Goal: Find specific page/section: Find specific page/section

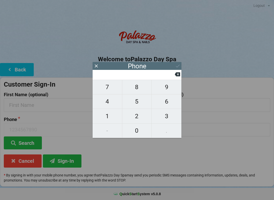
click at [166, 116] on span "3" at bounding box center [167, 116] width 30 height 11
type input "3"
click at [142, 116] on span "2" at bounding box center [136, 116] width 29 height 11
type input "32"
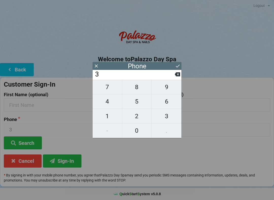
type input "32"
click at [108, 116] on span "1" at bounding box center [107, 116] width 29 height 11
type input "321"
click at [144, 88] on span "8" at bounding box center [136, 87] width 29 height 11
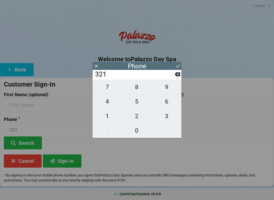
type input "3218"
click at [115, 91] on span "7" at bounding box center [107, 87] width 29 height 11
type input "32187"
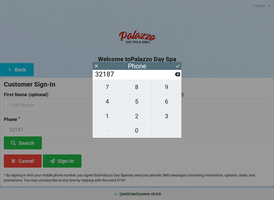
click at [113, 88] on span "7" at bounding box center [107, 87] width 29 height 11
type input "321877"
click at [166, 84] on button "9" at bounding box center [167, 87] width 30 height 15
type input "3218779"
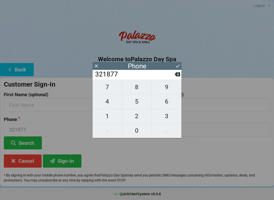
type input "3218779"
click at [146, 103] on span "5" at bounding box center [136, 101] width 29 height 11
type input "32187795"
click at [113, 116] on span "1" at bounding box center [107, 116] width 29 height 11
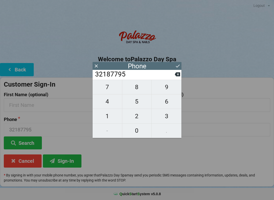
type input "321877951"
click at [141, 88] on span "8" at bounding box center [136, 87] width 29 height 11
type input "3218779518"
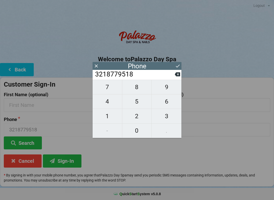
click at [179, 65] on icon at bounding box center [177, 65] width 5 height 5
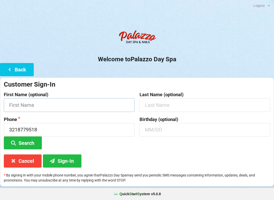
click at [71, 104] on input "text" at bounding box center [69, 104] width 131 height 13
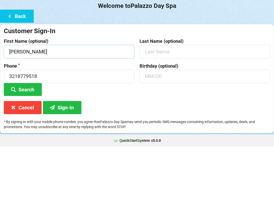
type input "[PERSON_NAME]"
click at [27, 137] on button "Search" at bounding box center [23, 143] width 38 height 13
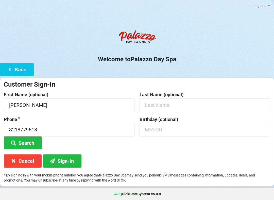
click at [69, 160] on button "Sign-In" at bounding box center [62, 161] width 39 height 13
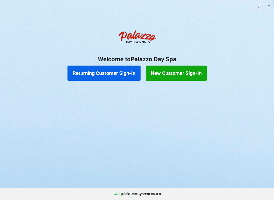
click at [107, 67] on button "Returning Customer Sign-In" at bounding box center [103, 73] width 73 height 15
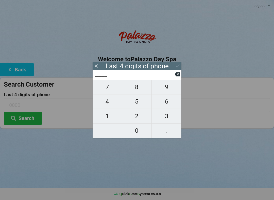
click at [106, 114] on span "1" at bounding box center [107, 116] width 29 height 11
type input "1___"
click at [140, 134] on span "0" at bounding box center [136, 131] width 29 height 11
type input "10__"
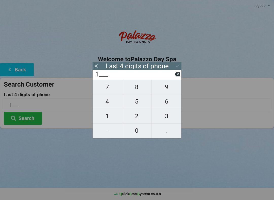
type input "10__"
click at [105, 118] on span "1" at bounding box center [107, 116] width 29 height 11
type input "101_"
click at [164, 101] on span "6" at bounding box center [167, 101] width 30 height 11
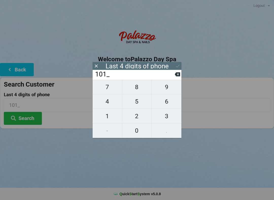
type input "1016"
click at [173, 77] on input "1016" at bounding box center [135, 75] width 80 height 8
click at [172, 78] on input "1016" at bounding box center [135, 75] width 80 height 8
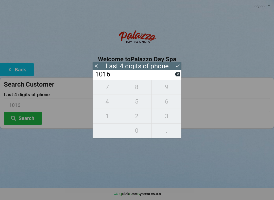
click at [173, 76] on input "1016" at bounding box center [135, 75] width 80 height 8
click at [177, 77] on icon at bounding box center [177, 75] width 5 height 4
click at [178, 77] on icon at bounding box center [177, 74] width 5 height 5
click at [179, 77] on icon at bounding box center [177, 75] width 5 height 4
click at [175, 75] on input "1___" at bounding box center [135, 75] width 80 height 8
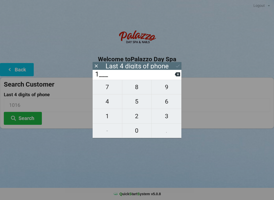
click at [137, 104] on span "5" at bounding box center [136, 101] width 29 height 11
type input "15__"
click at [164, 118] on span "3" at bounding box center [167, 116] width 30 height 11
type input "153_"
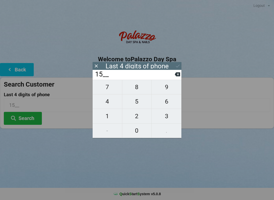
type input "153_"
click at [106, 117] on span "1" at bounding box center [107, 116] width 29 height 11
type input "1531"
click at [134, 103] on div "7 8 9 4 5 6 1 2 3 - 0 ." at bounding box center [137, 109] width 89 height 58
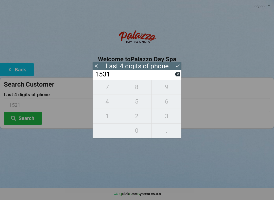
click at [175, 79] on input "1531" at bounding box center [135, 75] width 80 height 8
click at [179, 78] on button at bounding box center [177, 74] width 5 height 7
click at [173, 79] on input "153_" at bounding box center [135, 75] width 80 height 8
click at [174, 77] on input "153_" at bounding box center [135, 75] width 80 height 8
click at [172, 75] on input "153_" at bounding box center [135, 75] width 80 height 8
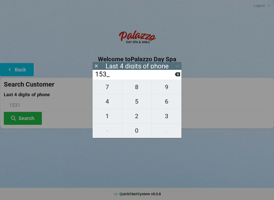
click at [171, 75] on input "153_" at bounding box center [135, 75] width 80 height 8
click at [173, 75] on input "153_" at bounding box center [135, 75] width 80 height 8
click at [173, 76] on input "153_" at bounding box center [135, 75] width 80 height 8
click at [172, 77] on input "153_" at bounding box center [135, 75] width 80 height 8
click at [172, 74] on input "153_" at bounding box center [135, 75] width 80 height 8
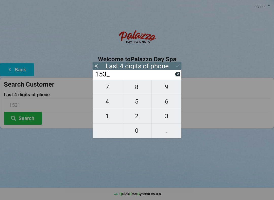
click at [174, 75] on input "153_" at bounding box center [135, 75] width 80 height 8
click at [178, 75] on icon at bounding box center [177, 75] width 5 height 4
click at [180, 73] on div "15__" at bounding box center [137, 75] width 89 height 10
click at [178, 74] on icon at bounding box center [177, 74] width 5 height 5
click at [176, 77] on icon at bounding box center [177, 75] width 5 height 4
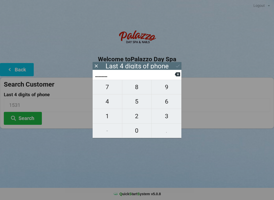
click at [136, 105] on span "5" at bounding box center [136, 101] width 29 height 11
type input "5___"
click at [163, 118] on span "3" at bounding box center [167, 116] width 30 height 11
type input "53__"
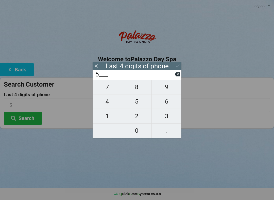
type input "53__"
click at [107, 118] on span "1" at bounding box center [107, 116] width 29 height 11
type input "531_"
click at [136, 105] on span "5" at bounding box center [136, 101] width 29 height 11
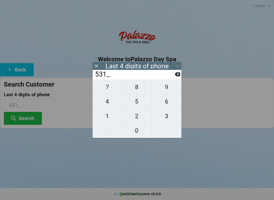
type input "5315"
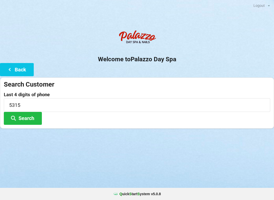
click at [30, 117] on button "Search" at bounding box center [23, 118] width 38 height 13
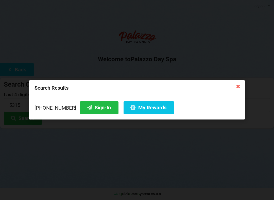
click at [147, 111] on button "My Rewards" at bounding box center [149, 107] width 50 height 13
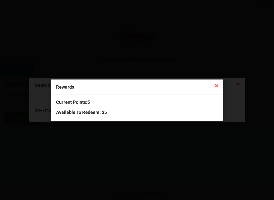
click at [218, 88] on icon at bounding box center [217, 85] width 8 height 8
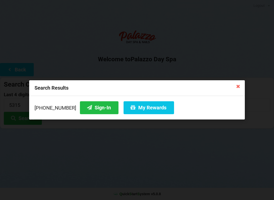
click at [236, 85] on icon at bounding box center [238, 86] width 8 height 8
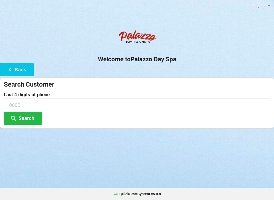
click at [8, 70] on icon at bounding box center [10, 69] width 6 height 4
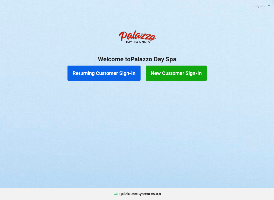
click at [125, 73] on button "Returning Customer Sign-In" at bounding box center [103, 73] width 73 height 15
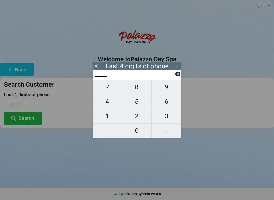
click at [142, 132] on span "0" at bounding box center [136, 131] width 29 height 11
type input "0___"
click at [138, 93] on span "8" at bounding box center [136, 87] width 29 height 11
type input "08__"
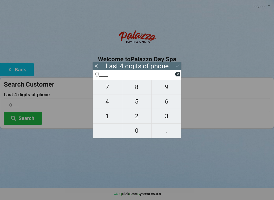
type input "08__"
click at [106, 103] on span "4" at bounding box center [107, 101] width 29 height 11
type input "084_"
click at [137, 133] on span "0" at bounding box center [136, 131] width 29 height 11
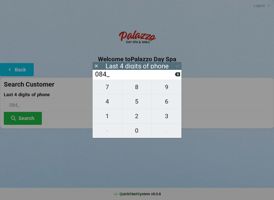
type input "0840"
click at [180, 74] on icon at bounding box center [177, 75] width 5 height 4
click at [139, 133] on span "0" at bounding box center [136, 131] width 29 height 11
type input "0840"
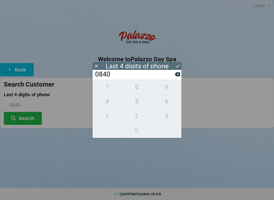
click at [177, 66] on icon at bounding box center [177, 65] width 5 height 5
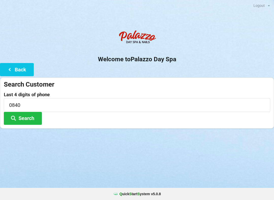
click at [32, 120] on button "Search" at bounding box center [23, 118] width 38 height 13
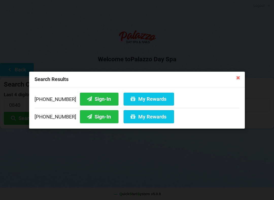
click at [96, 100] on button "Sign-In" at bounding box center [99, 99] width 39 height 13
